Goal: Use online tool/utility: Use online tool/utility

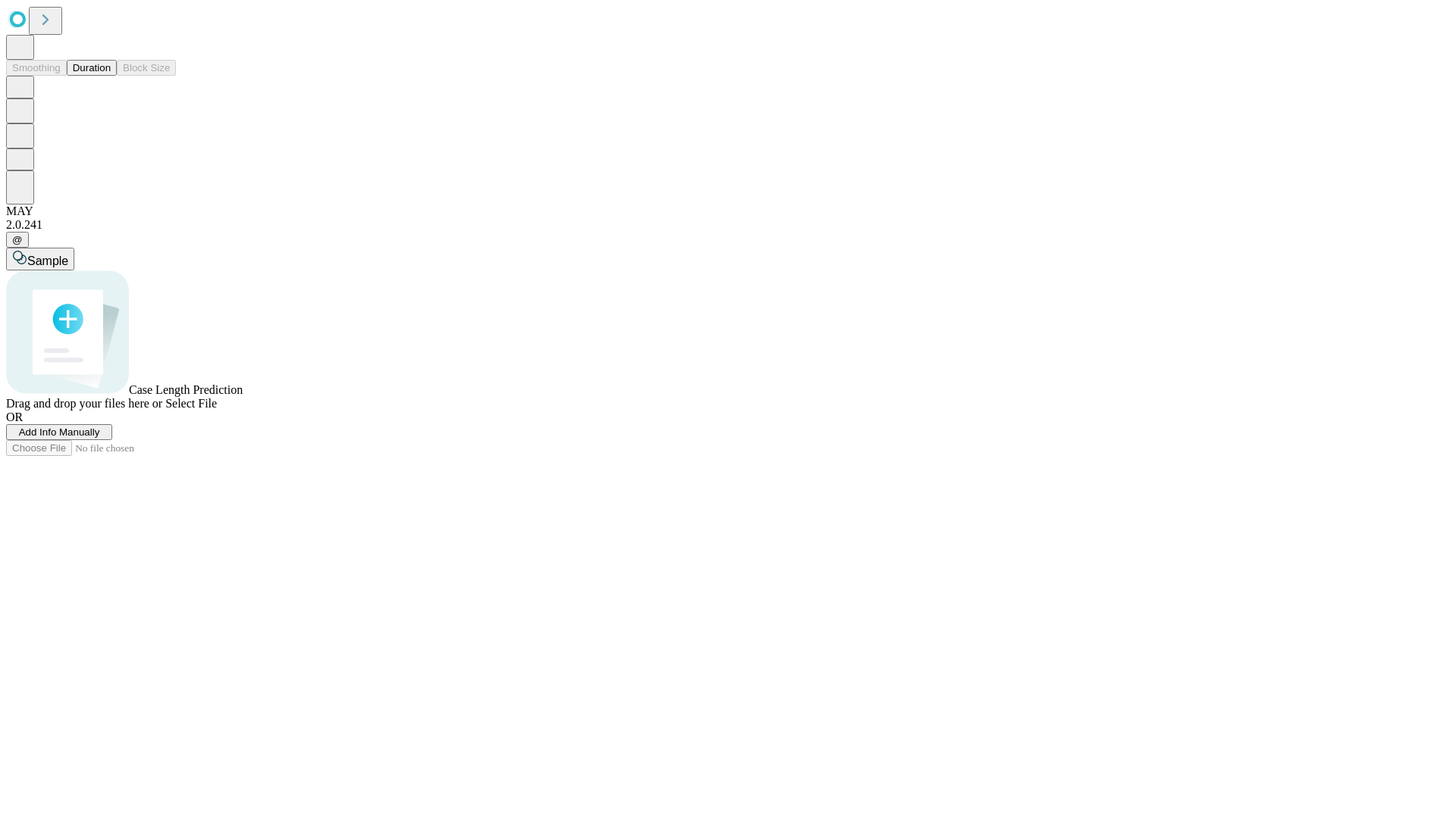
click at [110, 75] on button "Duration" at bounding box center [92, 68] width 50 height 15
click at [100, 438] on span "Add Info Manually" at bounding box center [60, 432] width 81 height 12
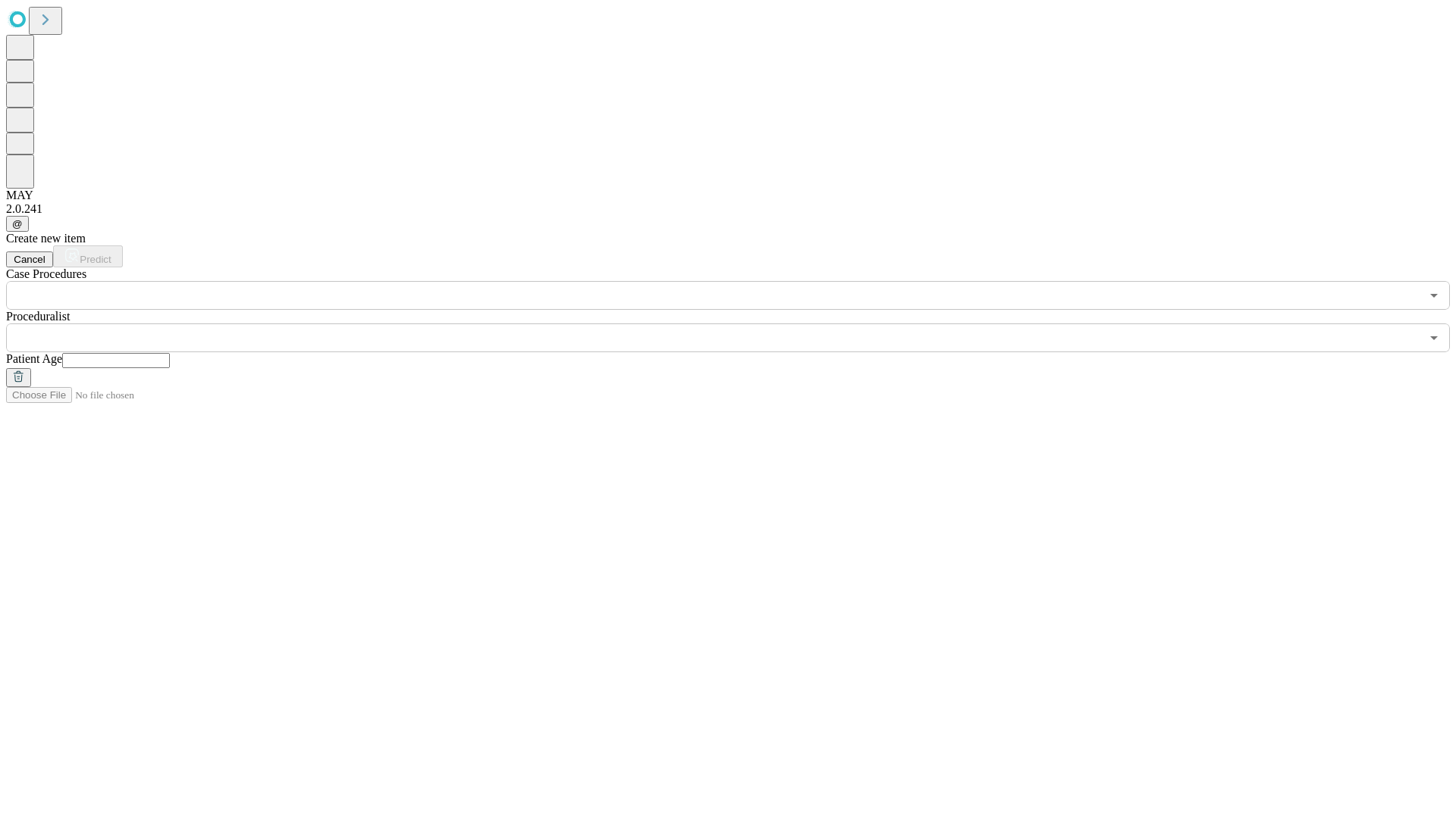
click at [170, 353] on input "text" at bounding box center [115, 361] width 107 height 15
type input "**"
click at [738, 324] on input "text" at bounding box center [713, 338] width 1414 height 29
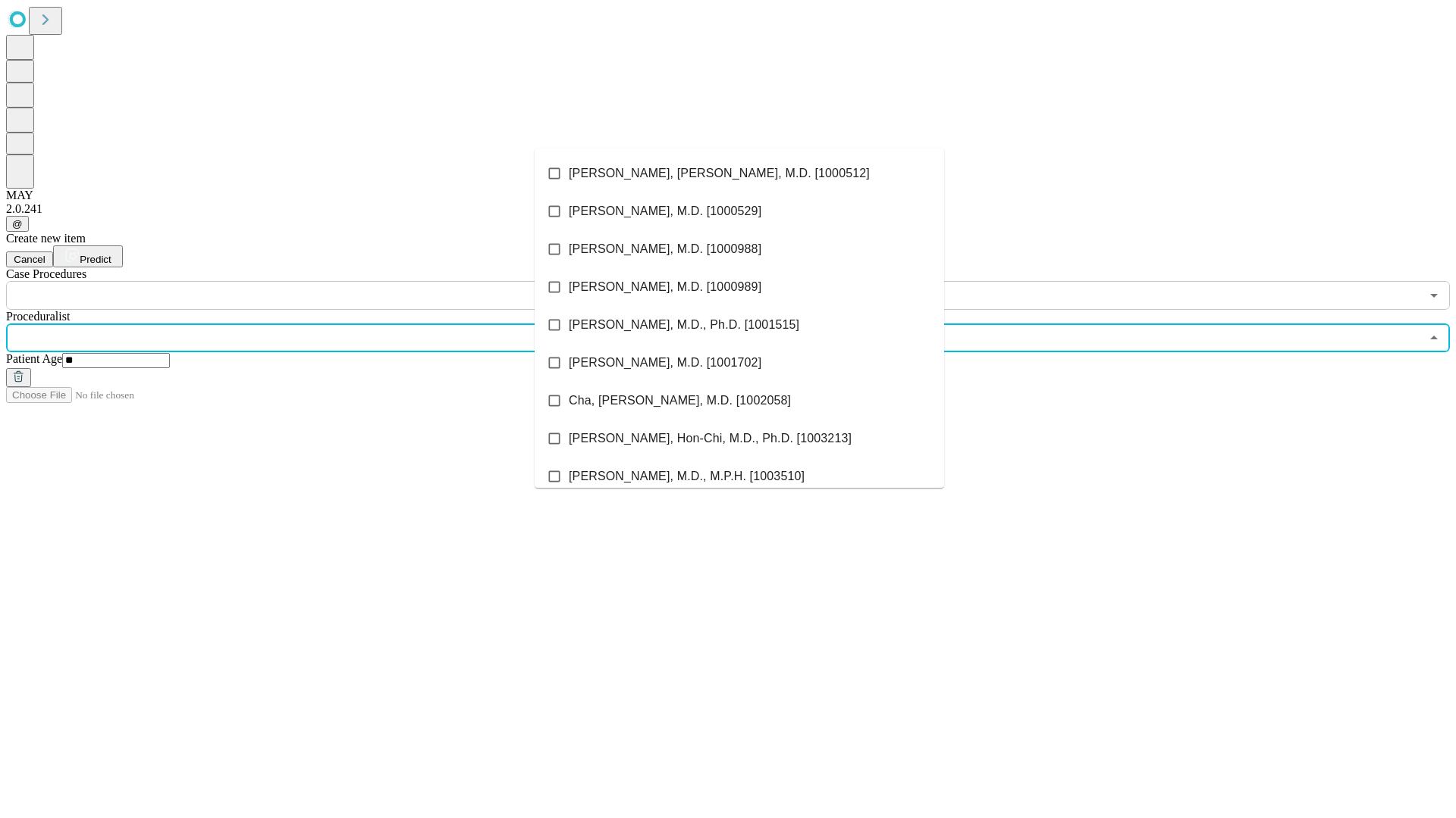
click at [739, 173] on li "[PERSON_NAME], [PERSON_NAME], M.D. [1000512]" at bounding box center [739, 173] width 409 height 38
click at [318, 281] on input "text" at bounding box center [713, 296] width 1414 height 29
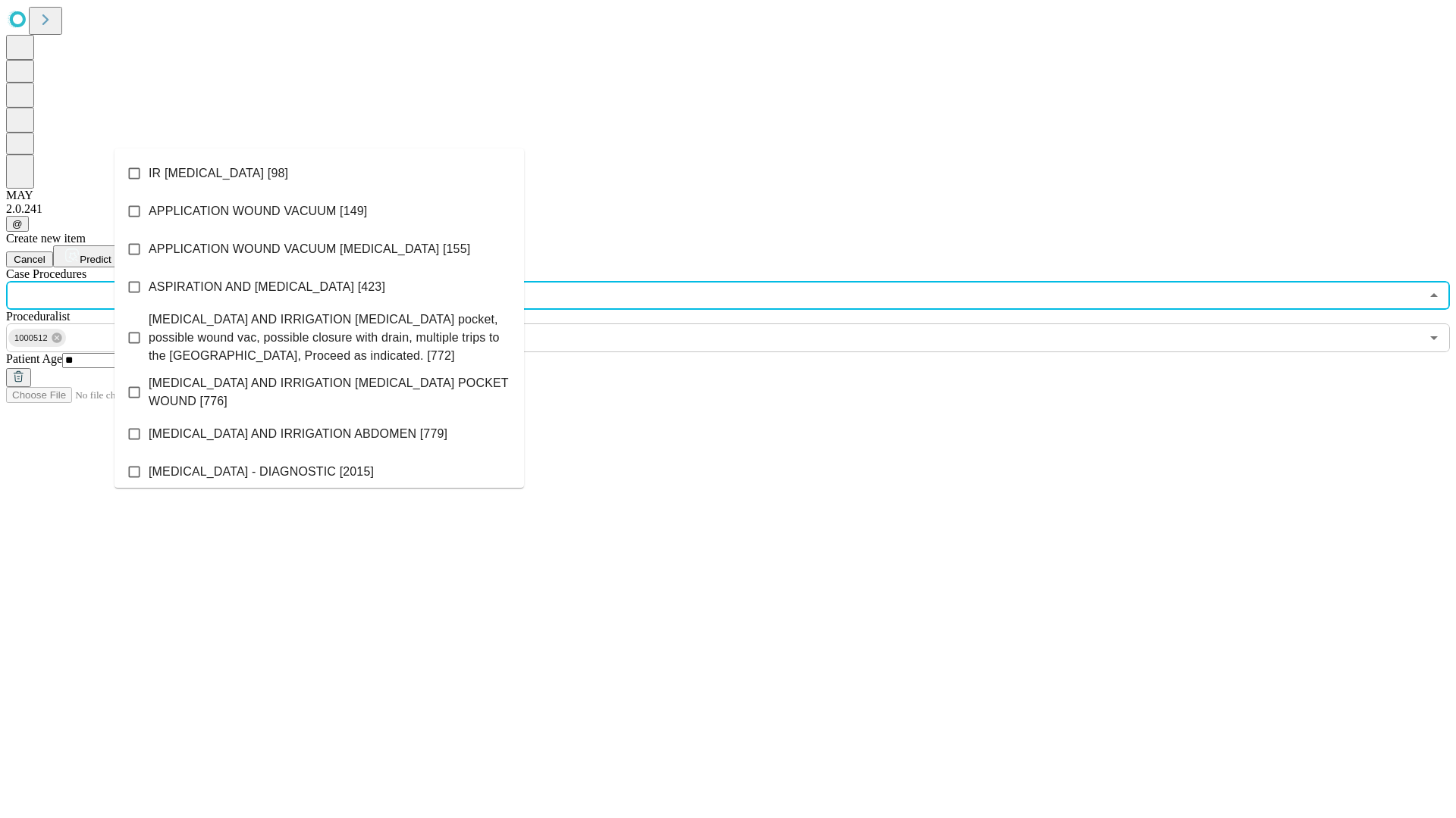
click at [319, 173] on li "IR [MEDICAL_DATA] [98]" at bounding box center [318, 173] width 409 height 38
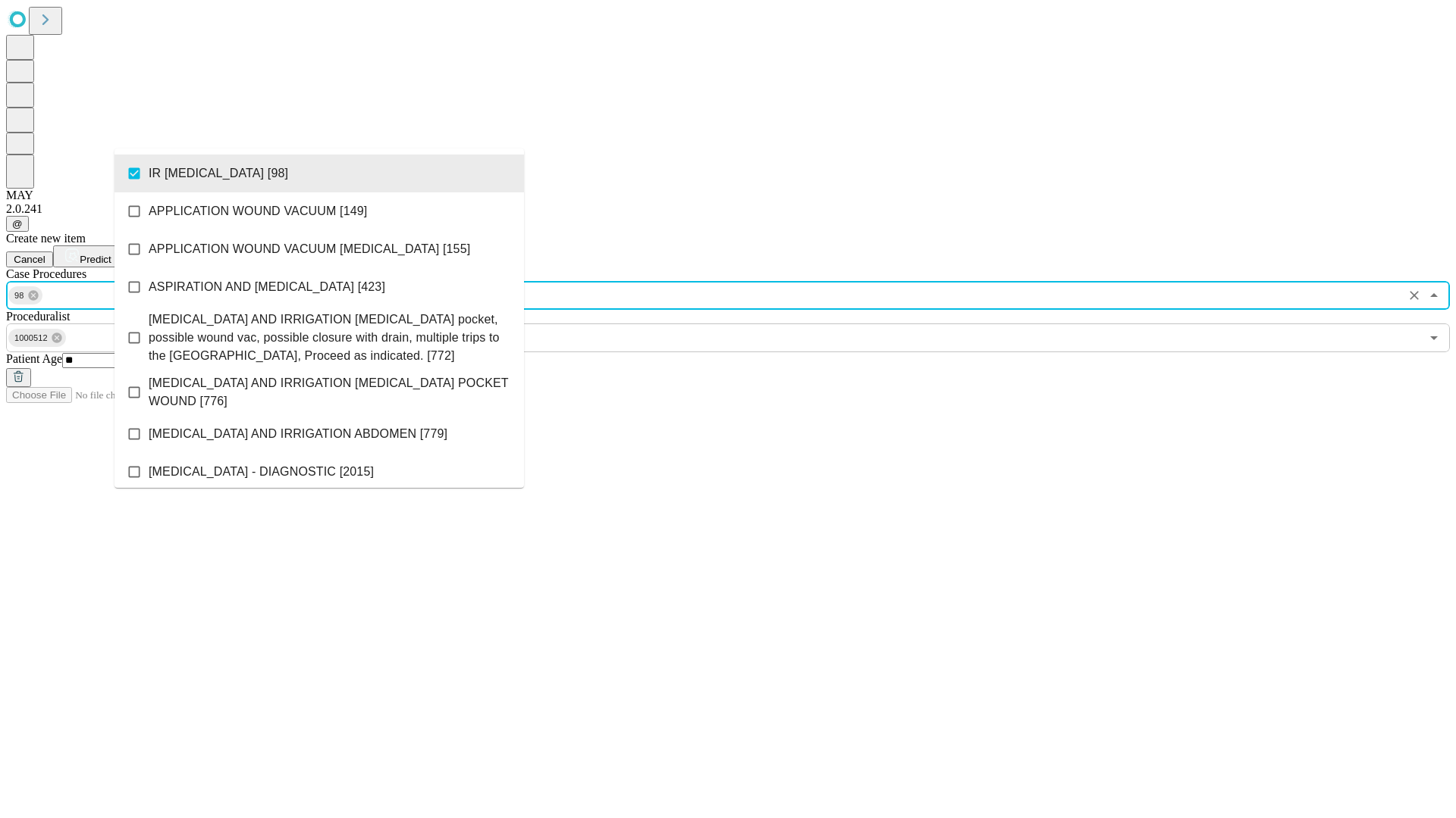
click at [110, 254] on span "Predict" at bounding box center [95, 260] width 31 height 12
